Goal: Transaction & Acquisition: Purchase product/service

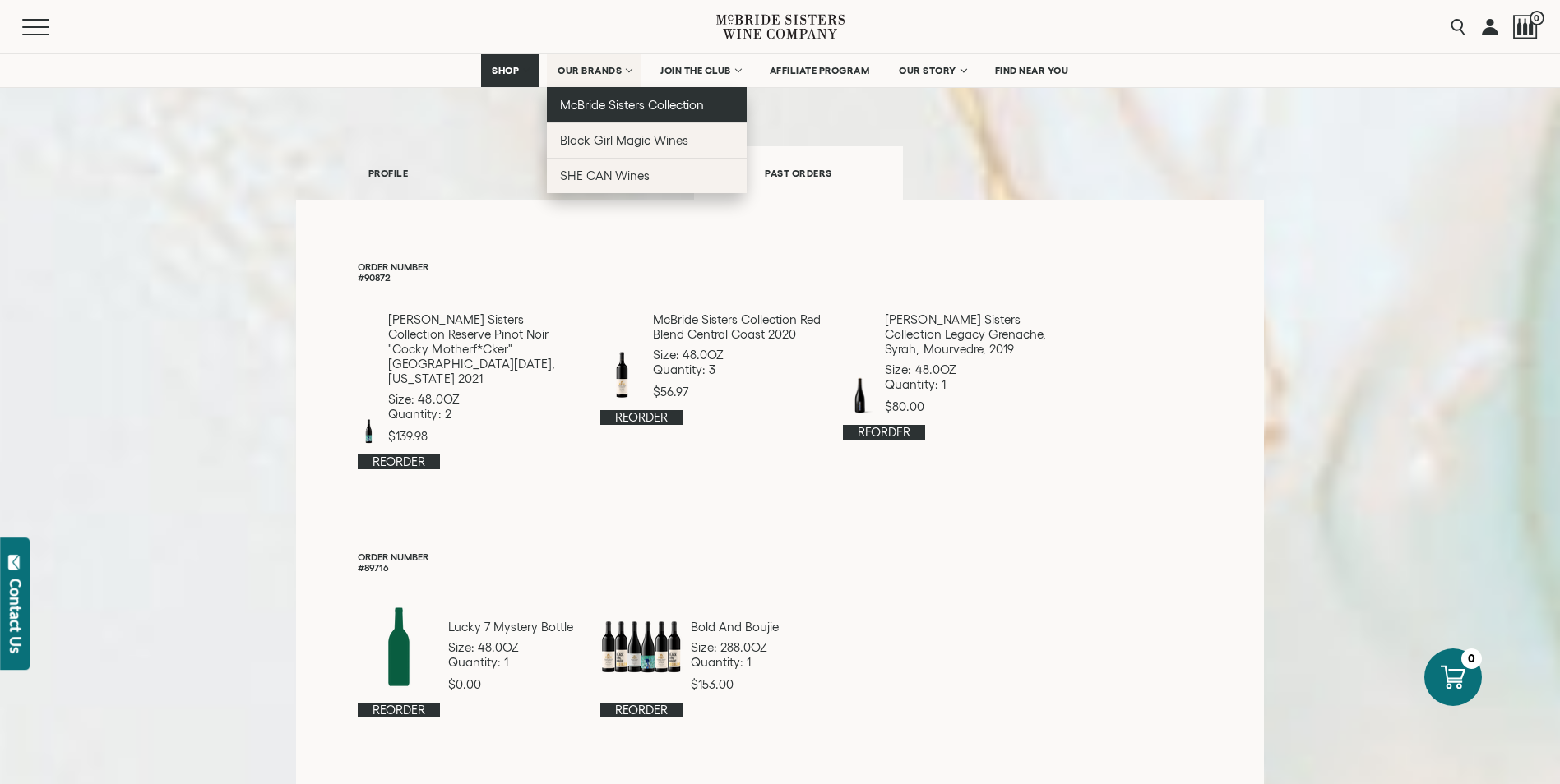
click at [624, 107] on span "McBride Sisters Collection" at bounding box center [631, 105] width 145 height 14
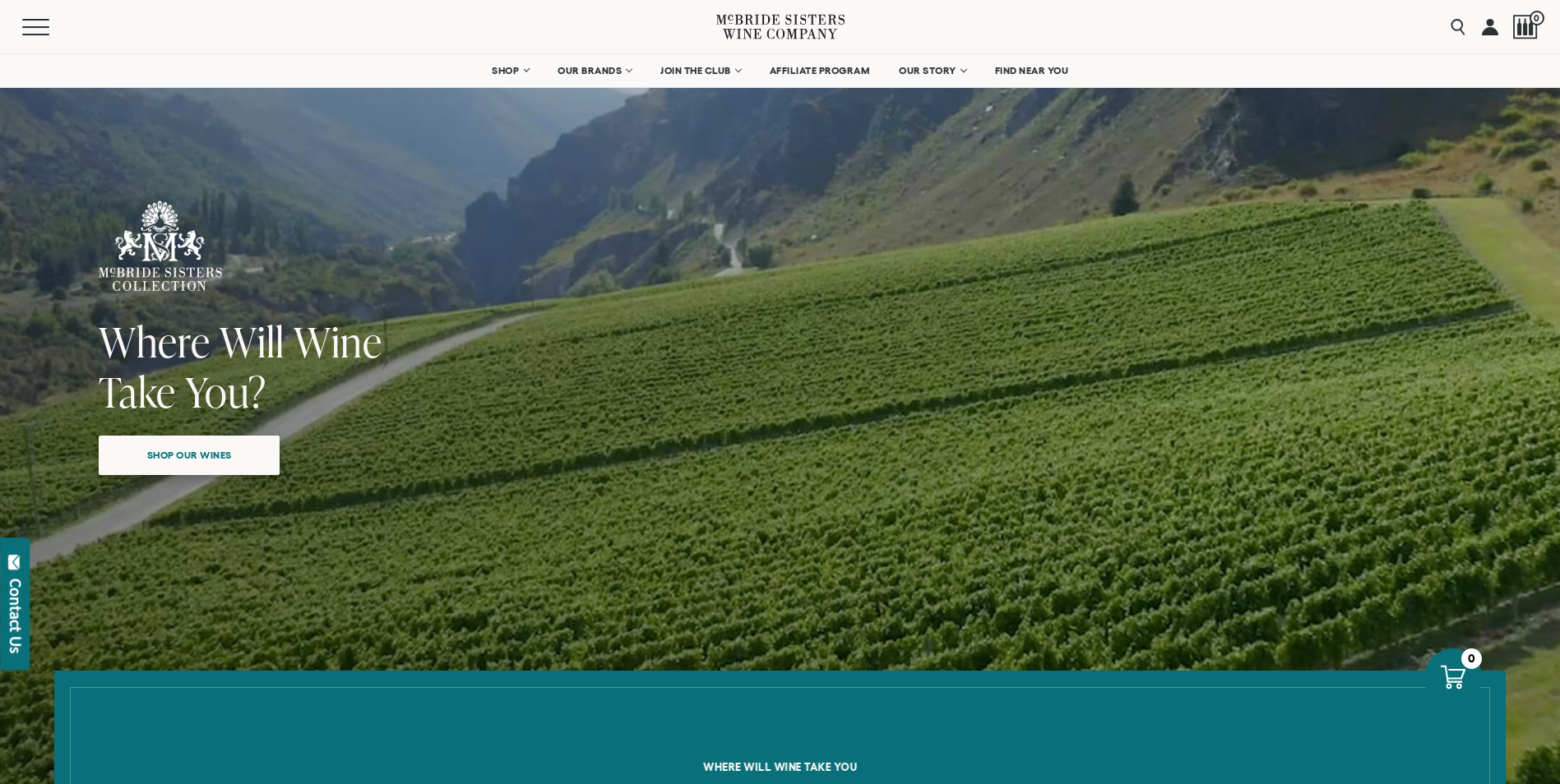
click at [167, 453] on span "Shop our wines" at bounding box center [189, 455] width 142 height 32
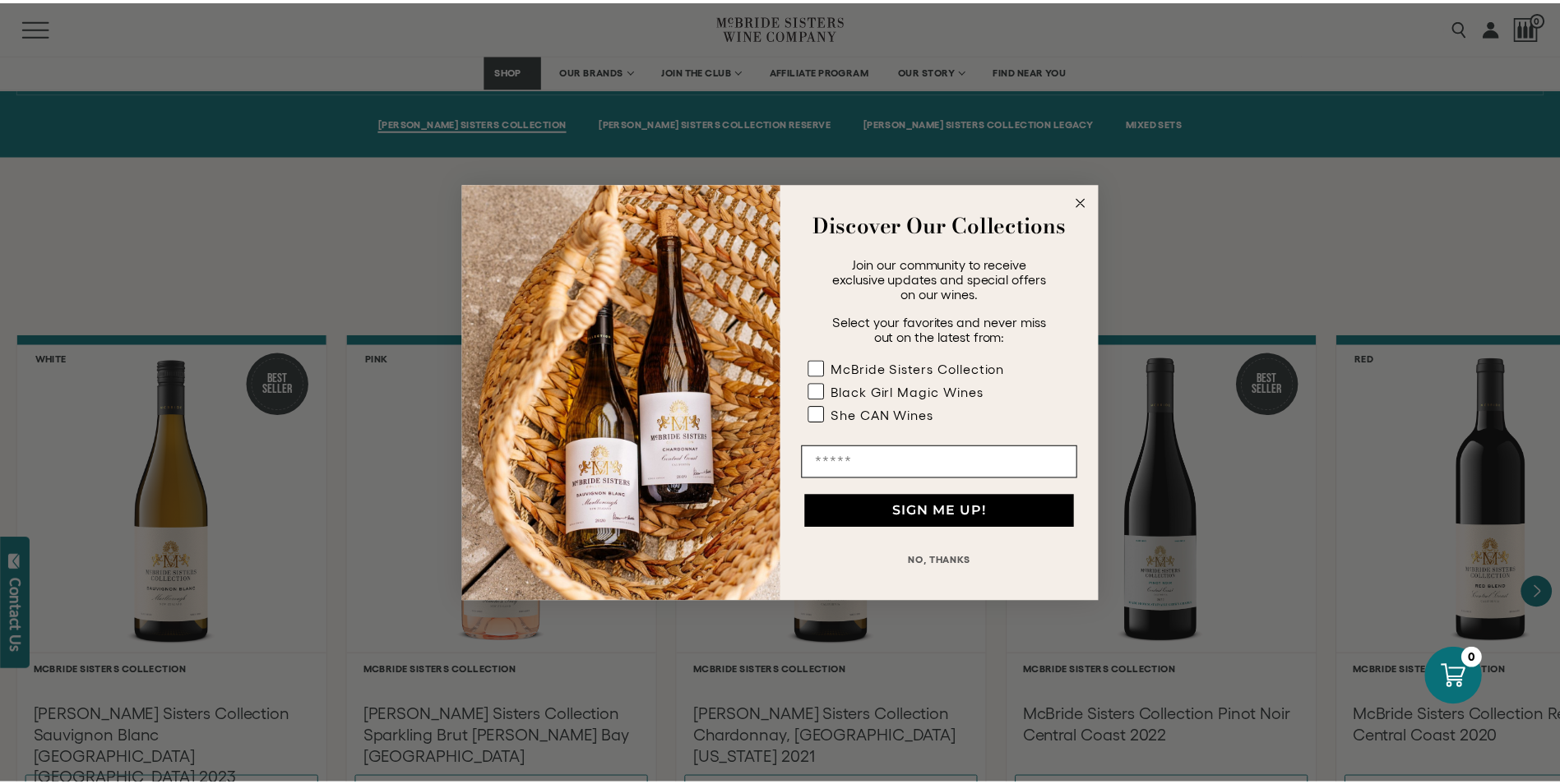
scroll to position [1158, 0]
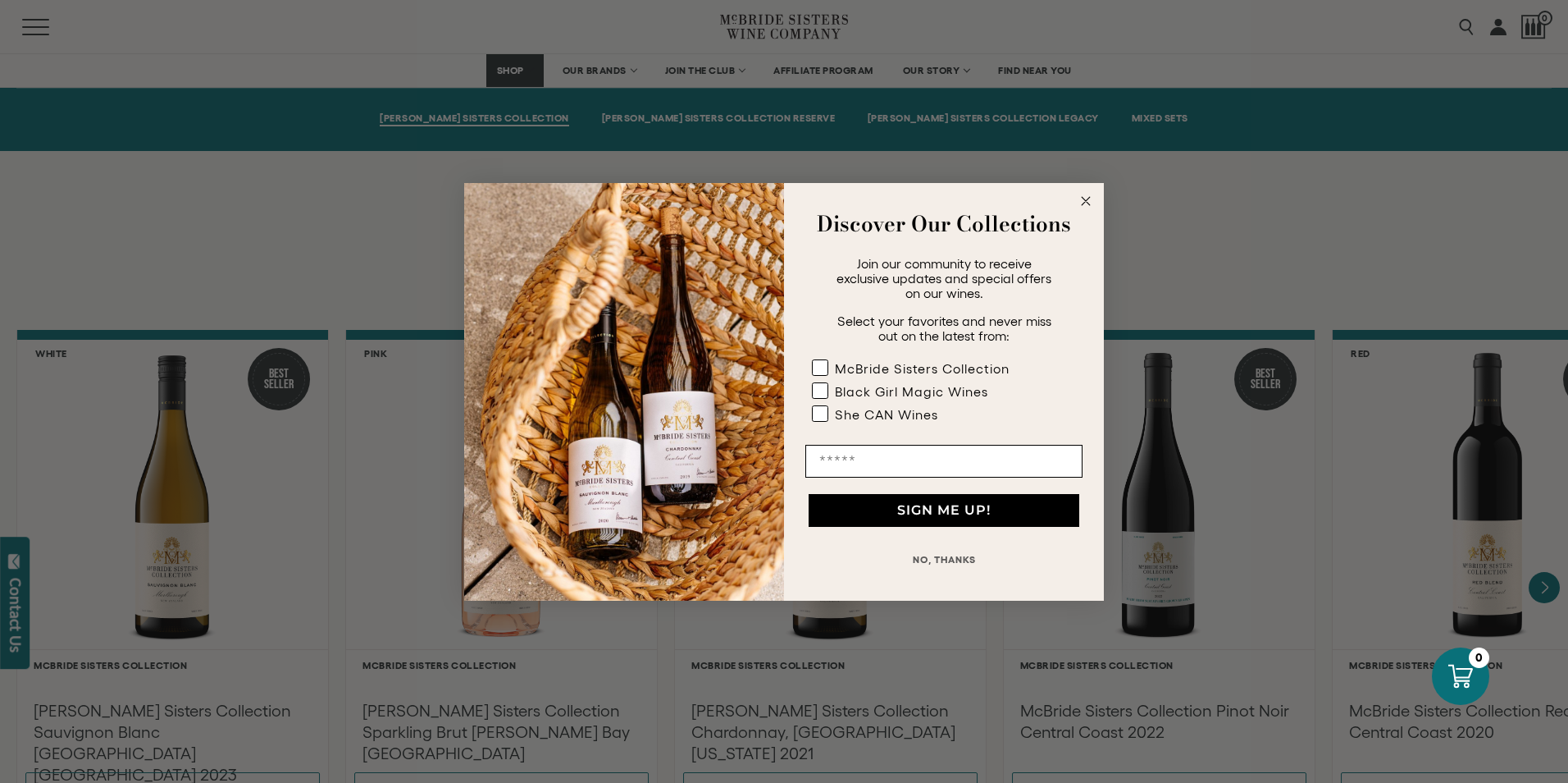
click at [956, 561] on button "NO, THANKS" at bounding box center [944, 559] width 278 height 33
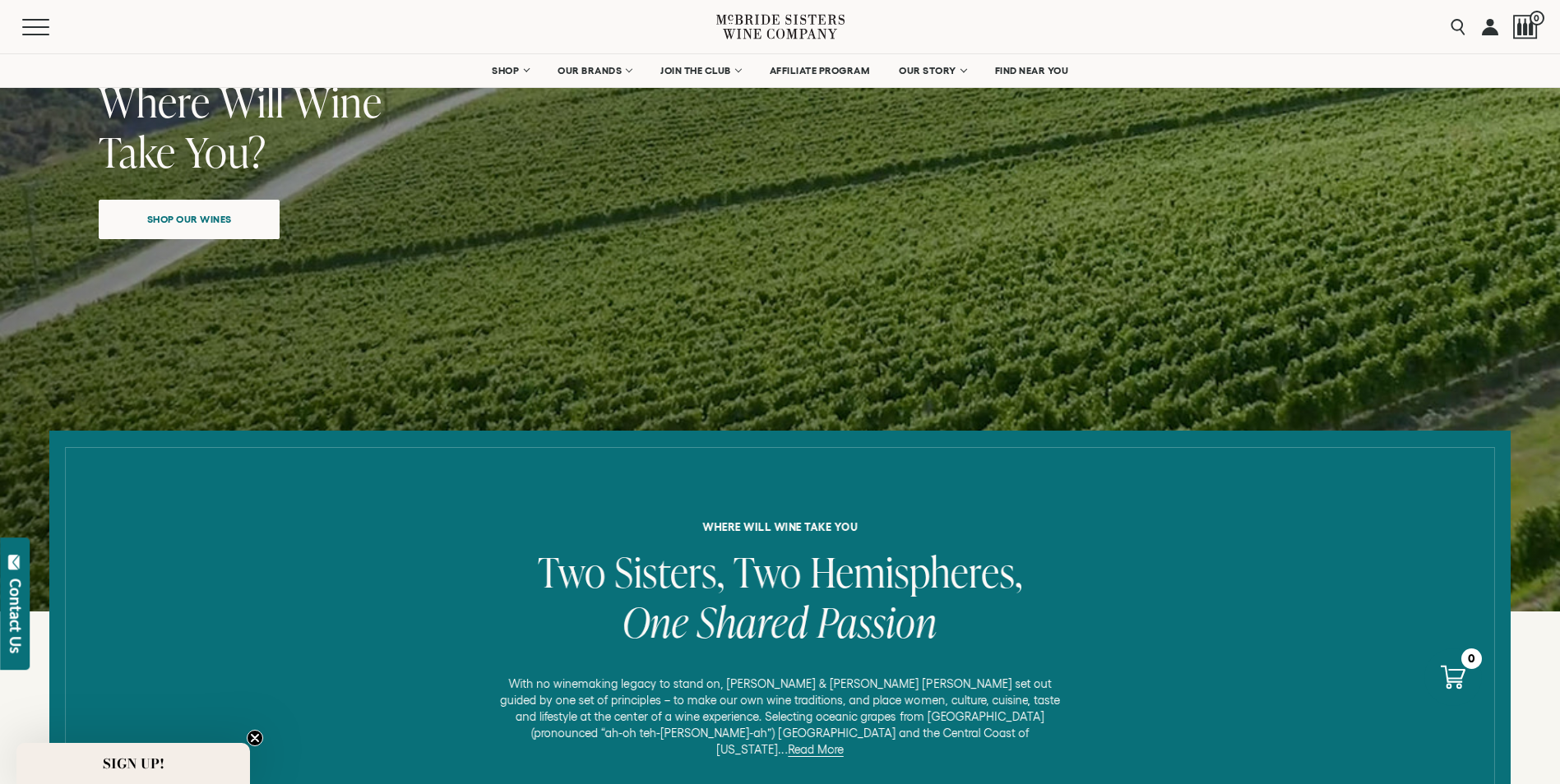
scroll to position [0, 0]
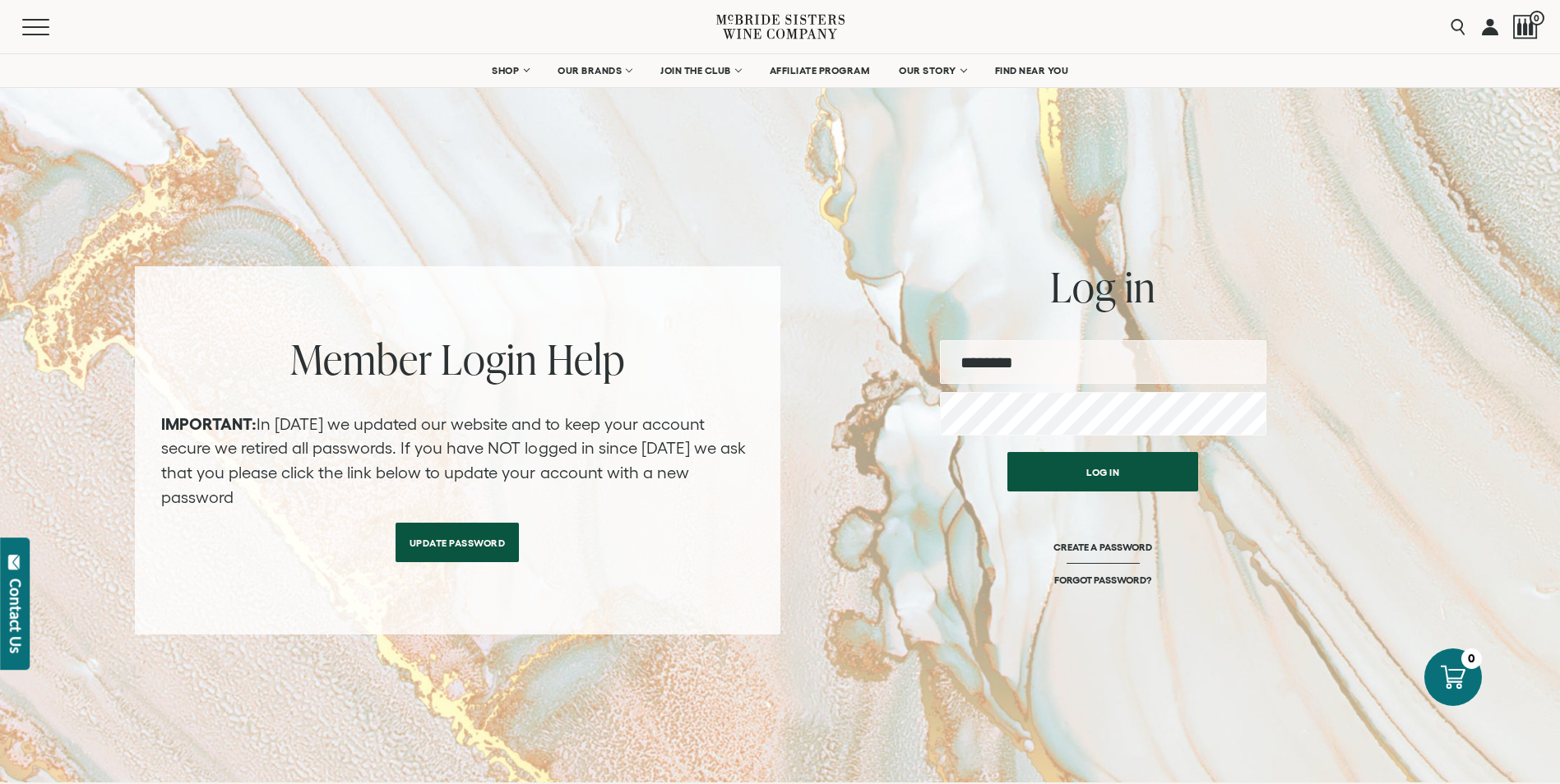
type input "**********"
click at [1104, 483] on button "Log in" at bounding box center [1102, 467] width 190 height 39
click at [1111, 476] on button "Log in" at bounding box center [1102, 467] width 190 height 39
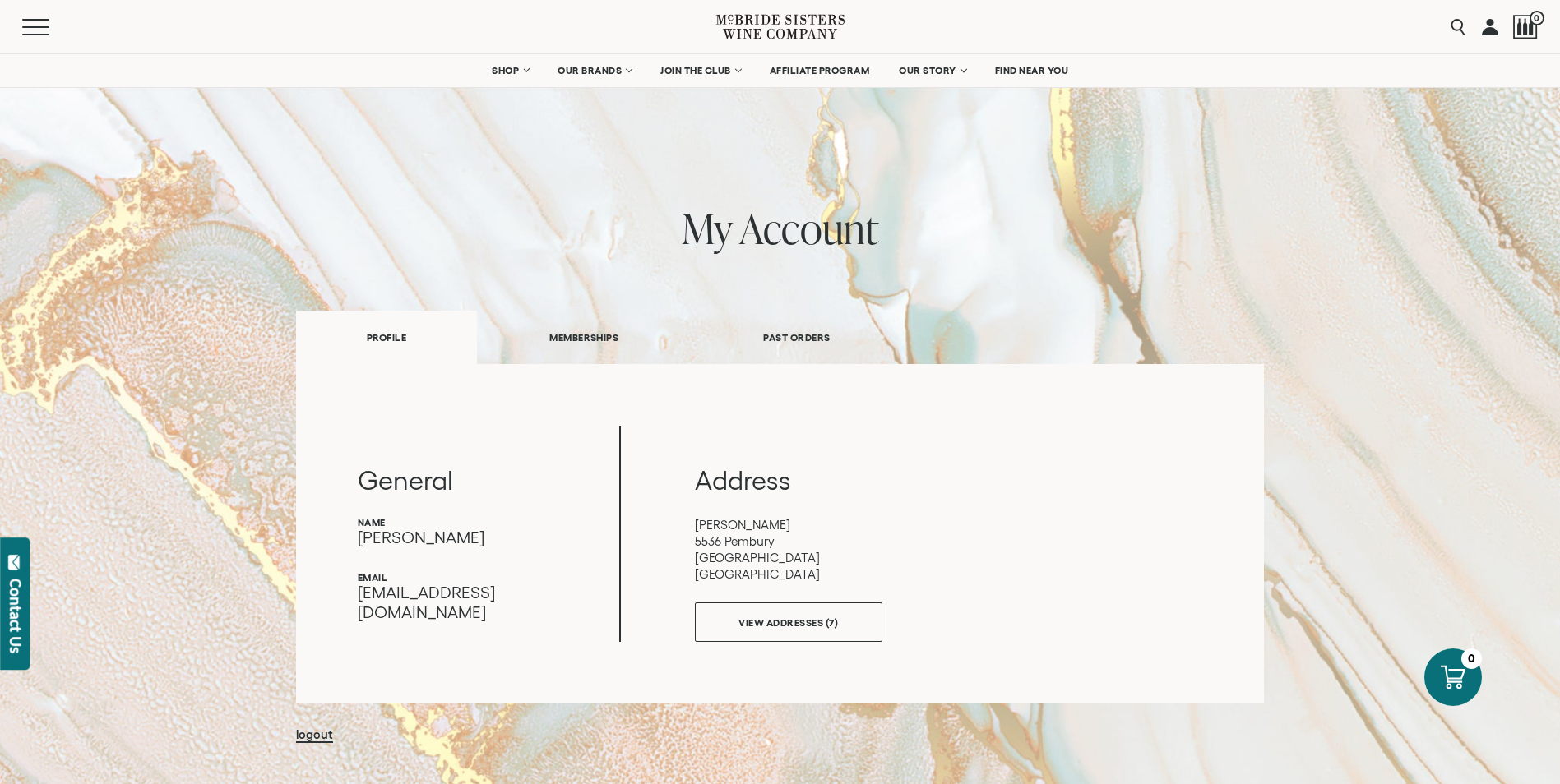
click at [789, 335] on link "PAST ORDERS" at bounding box center [796, 336] width 211 height 56
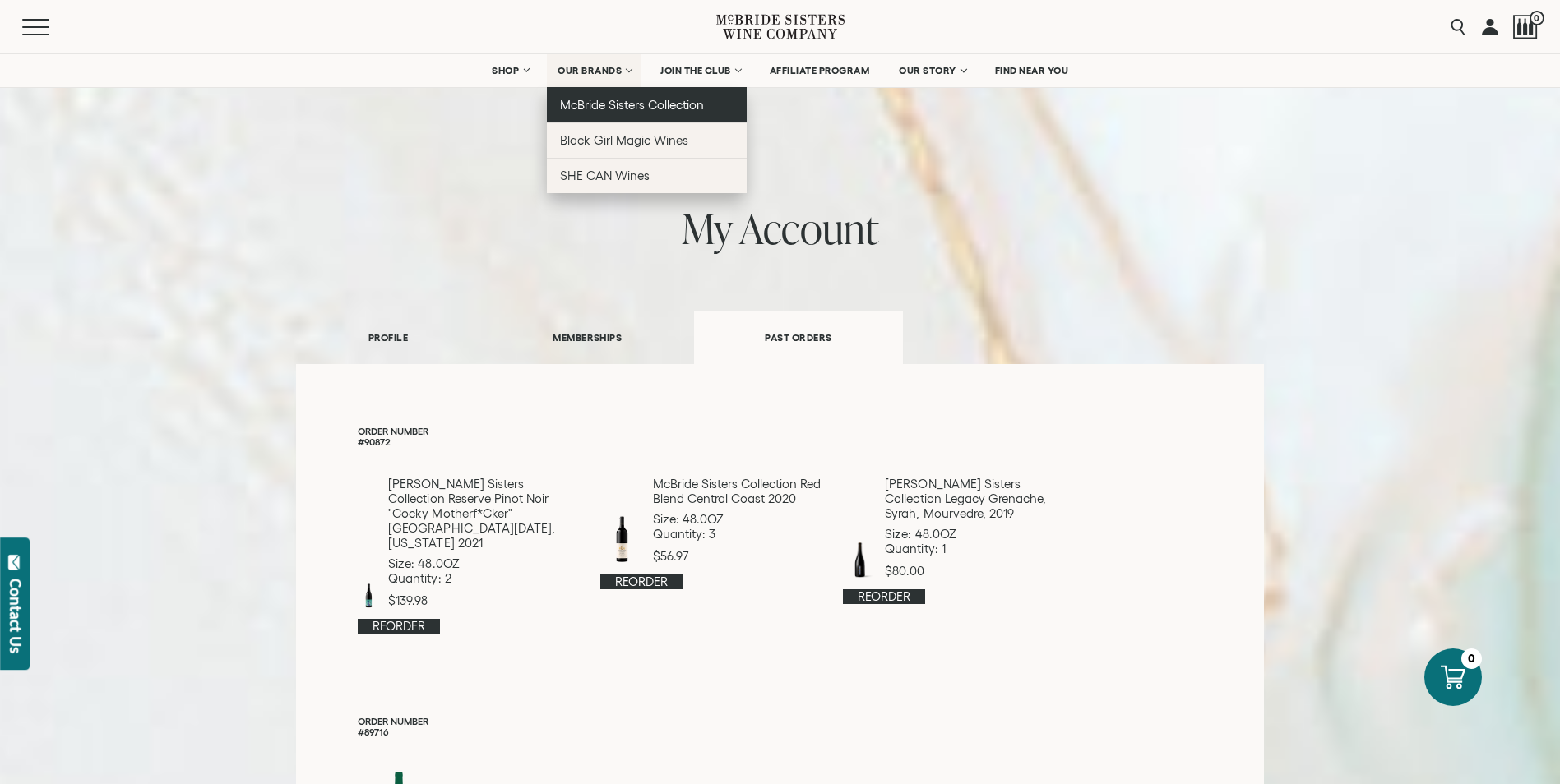
click at [616, 104] on span "McBride Sisters Collection" at bounding box center [631, 105] width 145 height 14
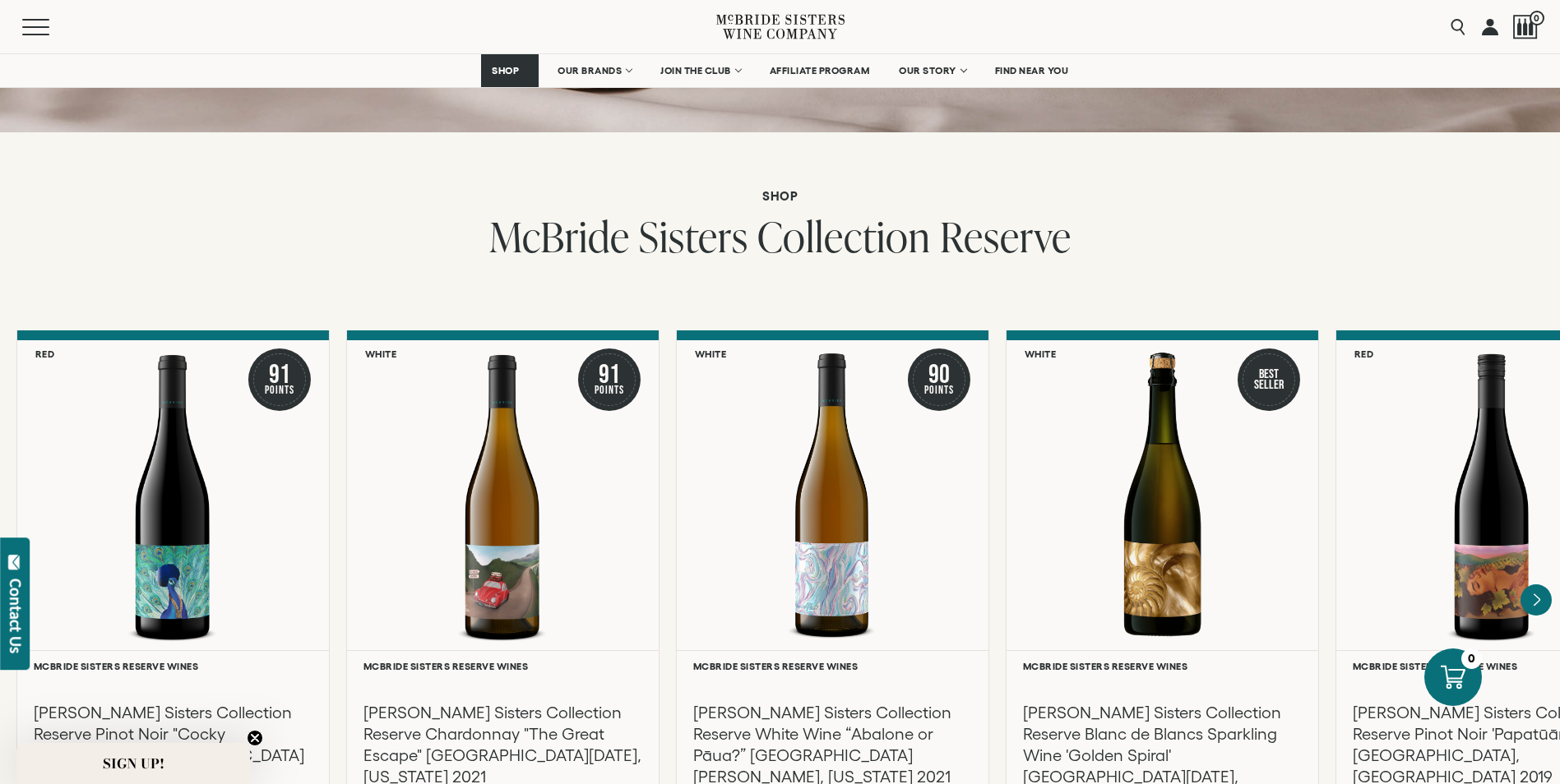
scroll to position [2629, 0]
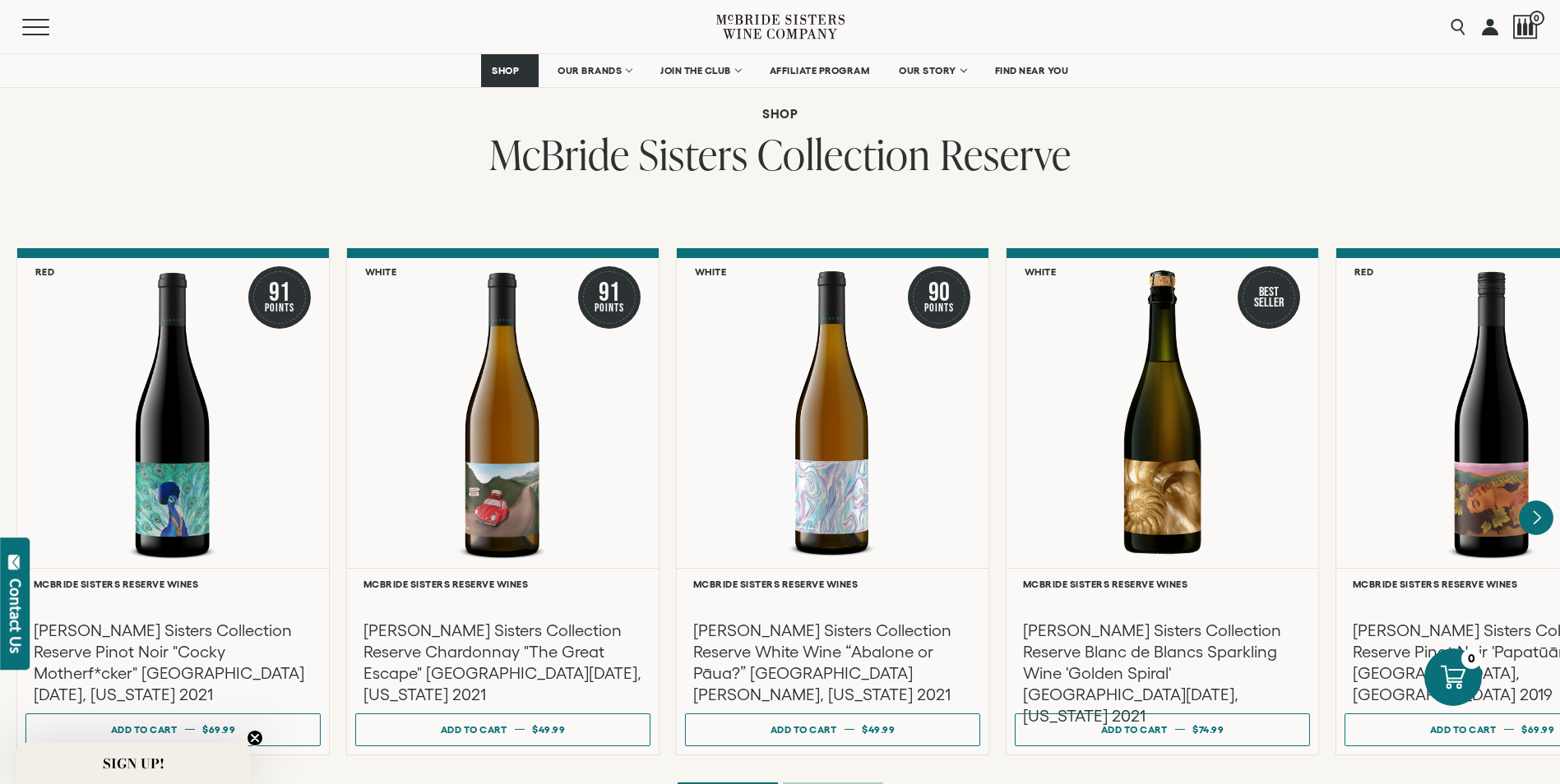
click at [1540, 500] on icon "Next" at bounding box center [1535, 517] width 35 height 35
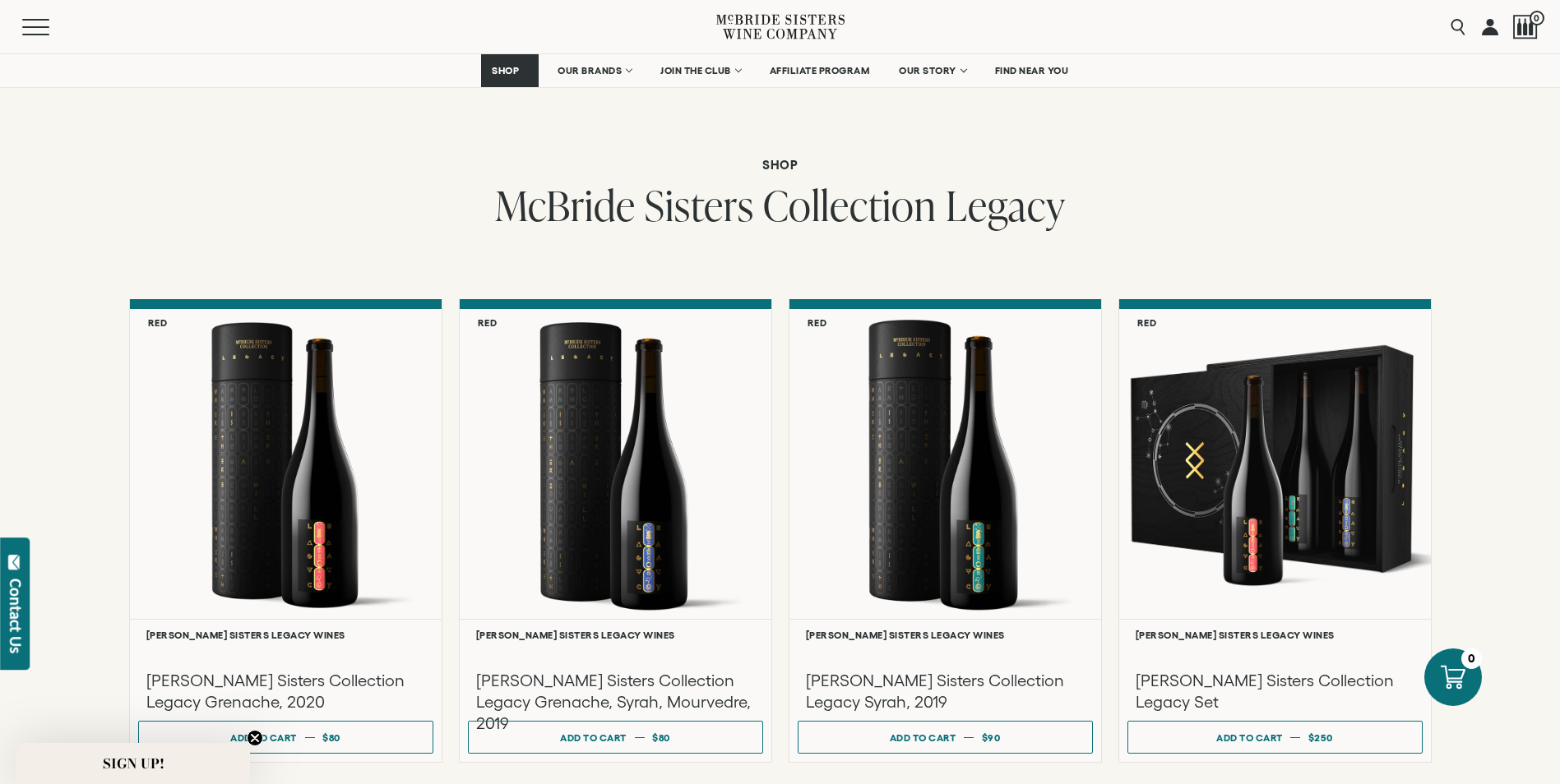
scroll to position [4190, 0]
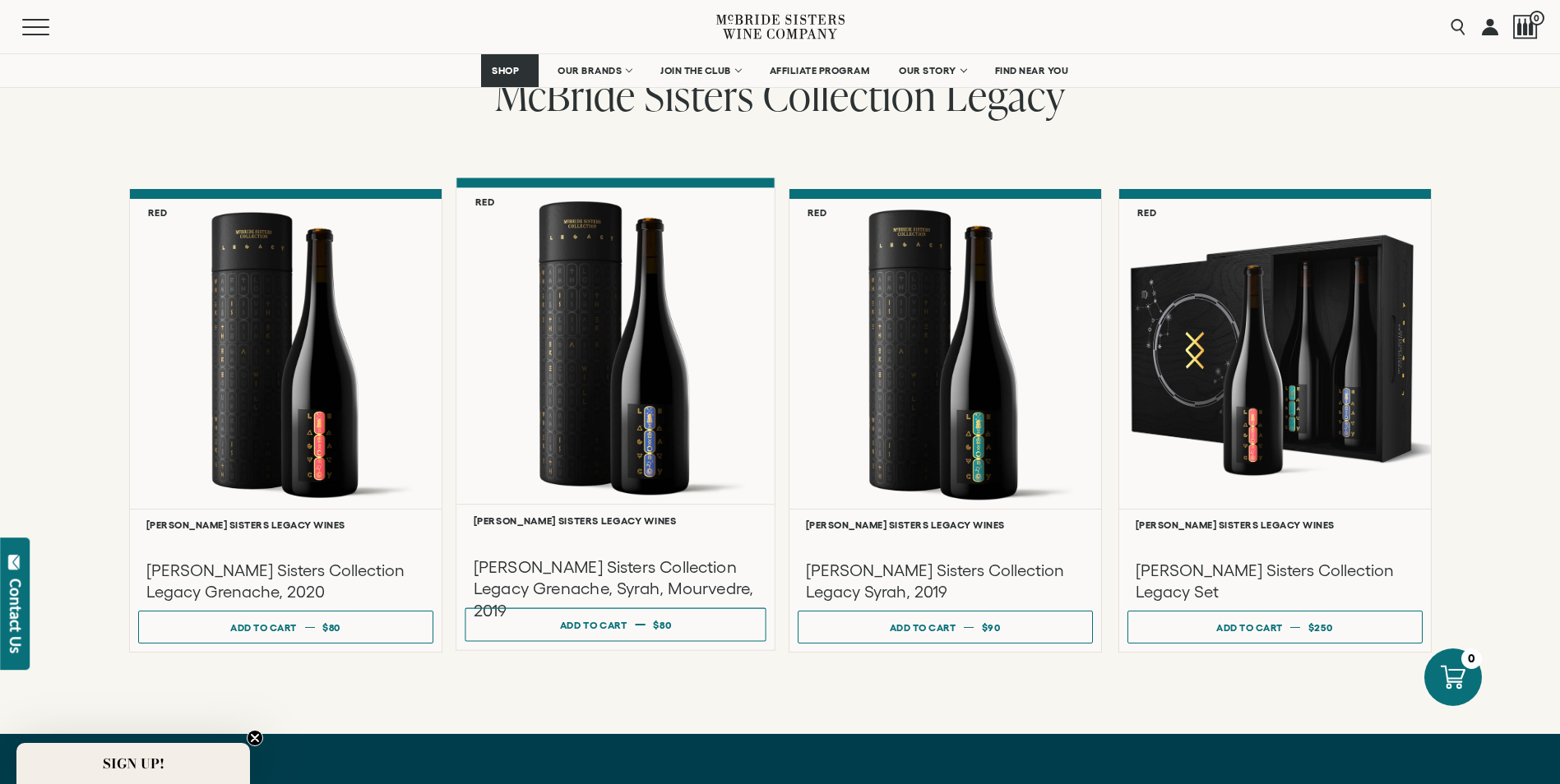
click at [624, 411] on div at bounding box center [615, 346] width 318 height 317
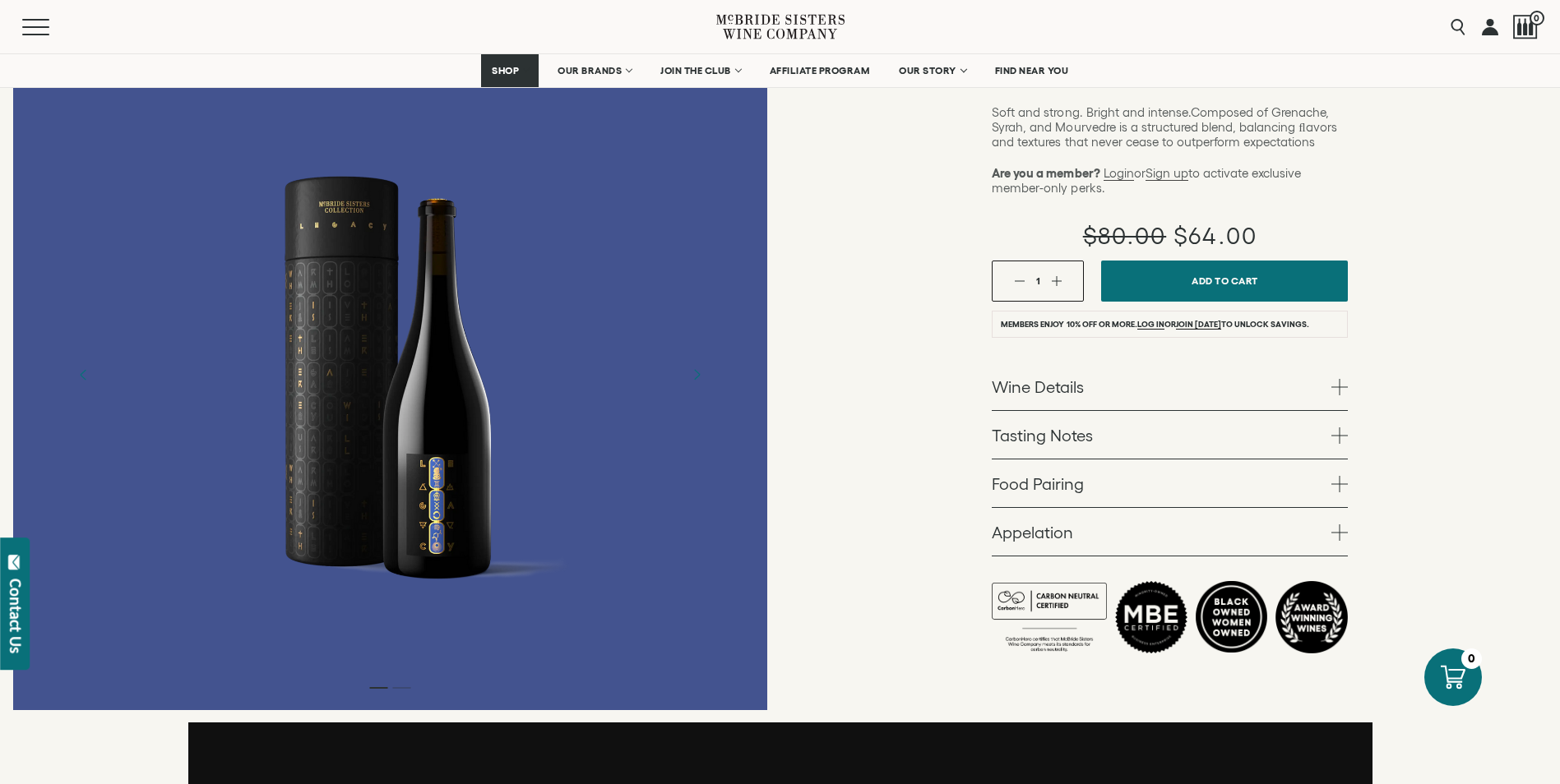
scroll to position [328, 0]
click at [1341, 380] on span at bounding box center [1339, 388] width 17 height 17
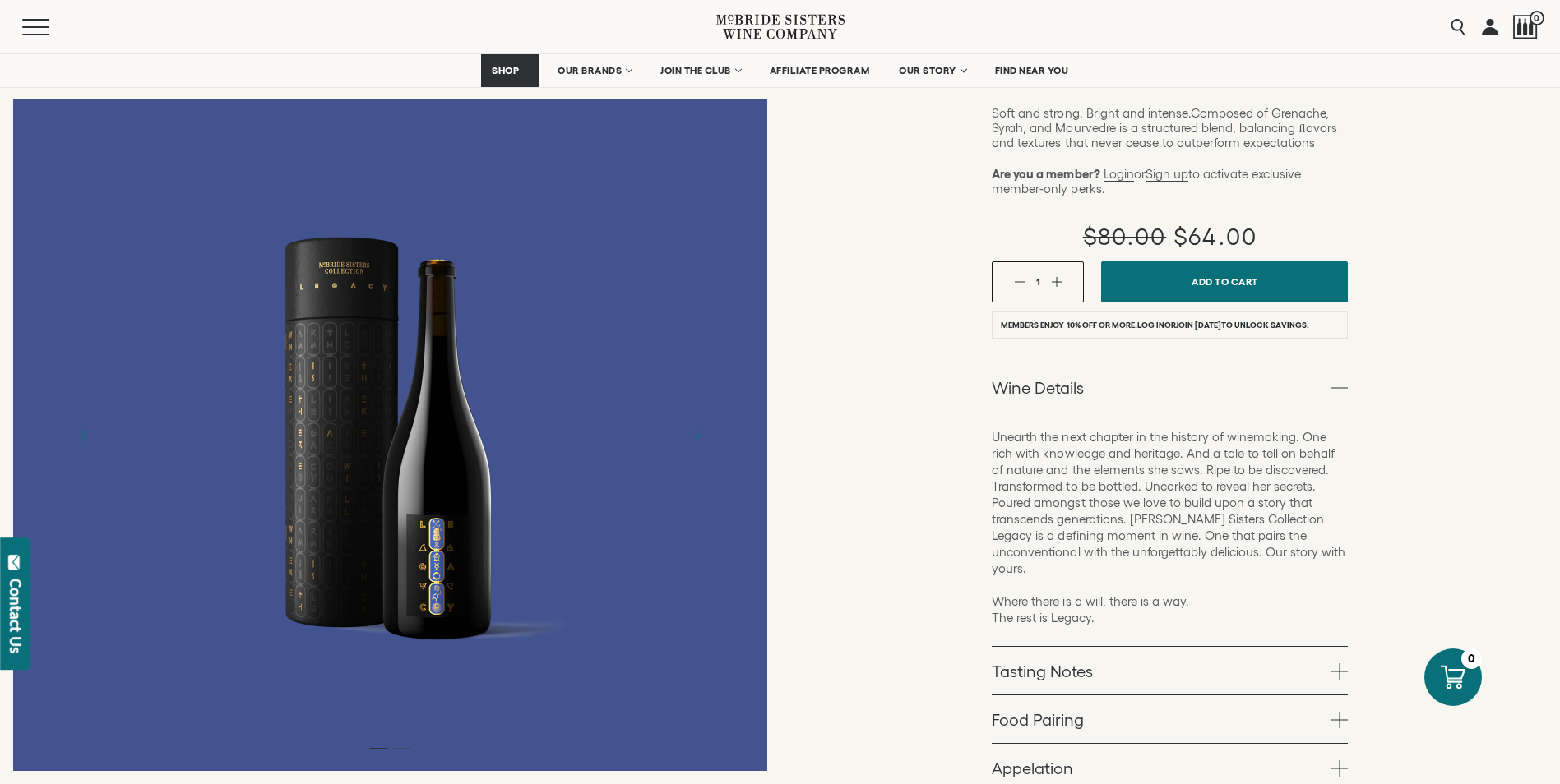
click at [1341, 663] on span at bounding box center [1339, 671] width 17 height 17
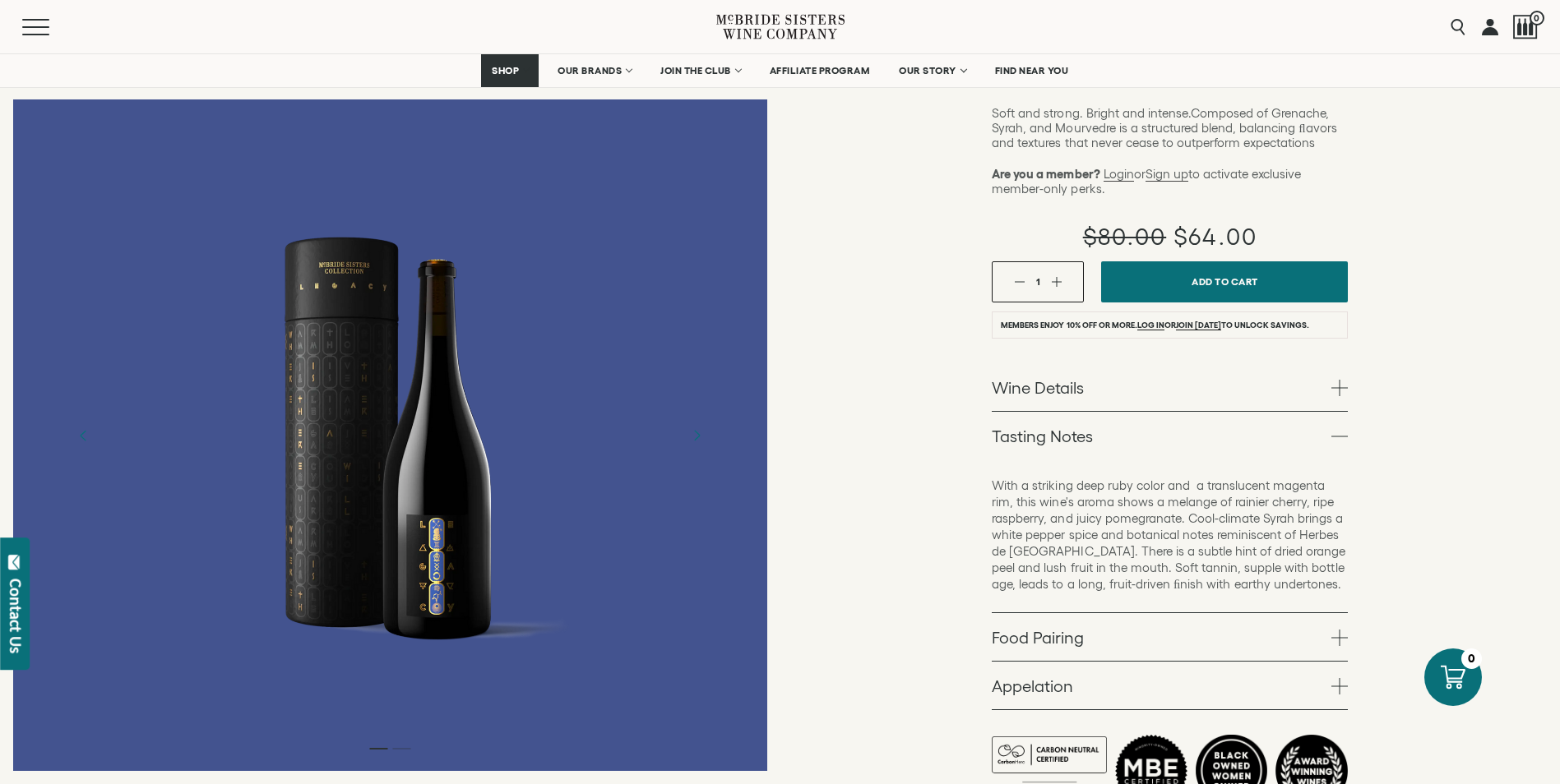
click at [1338, 629] on span at bounding box center [1339, 637] width 17 height 17
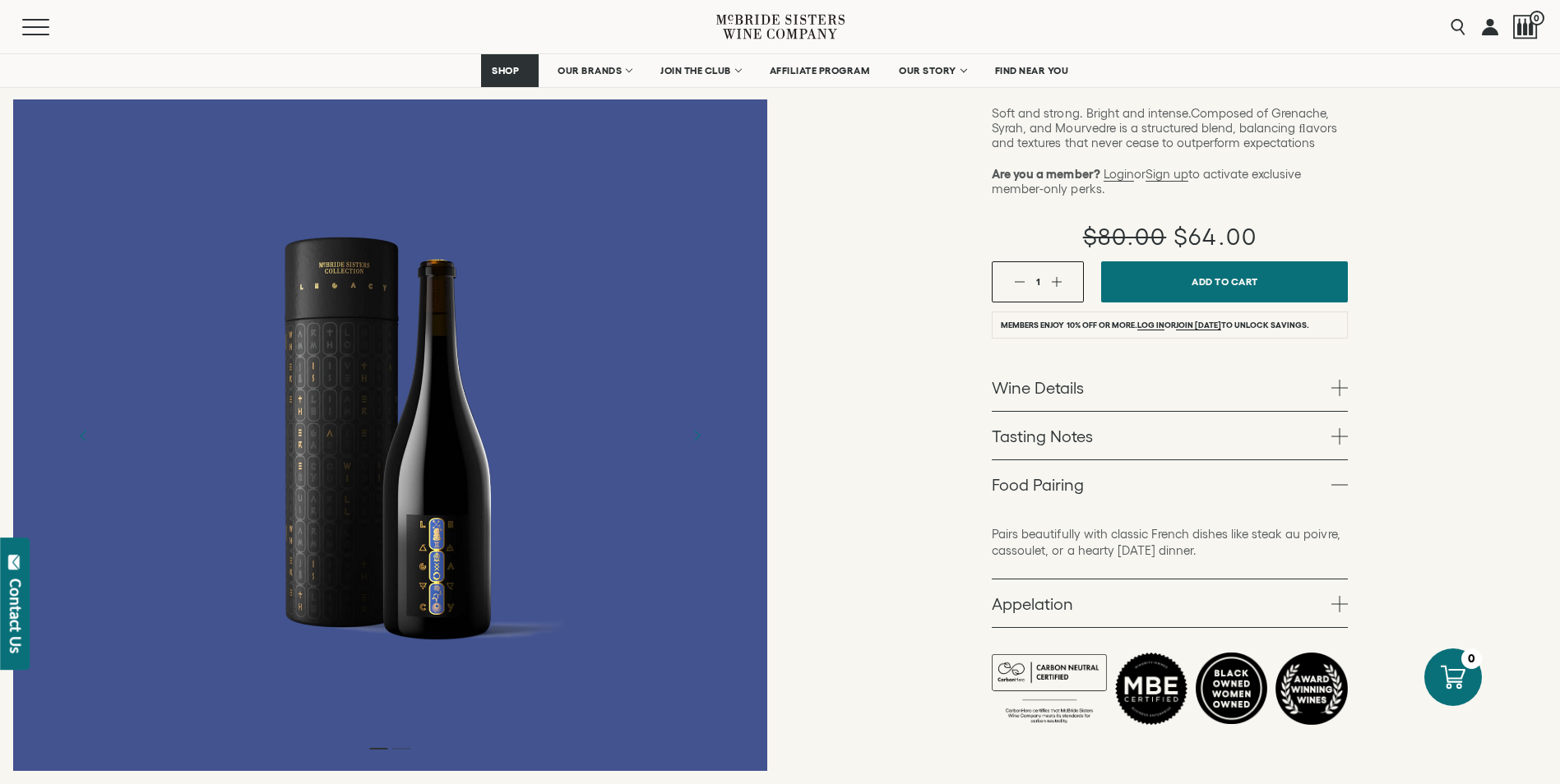
click at [1341, 596] on span at bounding box center [1339, 604] width 17 height 17
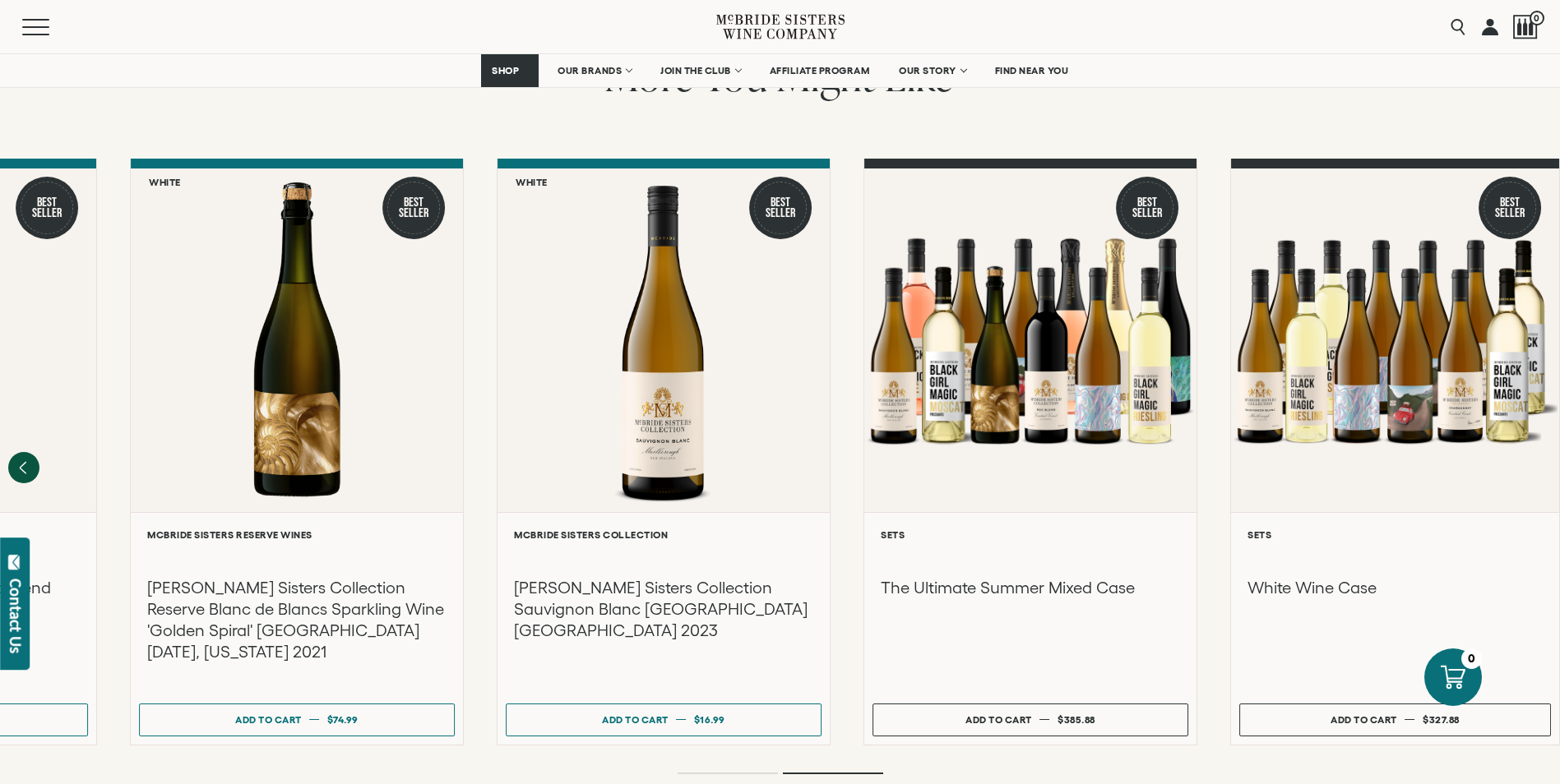
scroll to position [1972, 0]
